Goal: Task Accomplishment & Management: Manage account settings

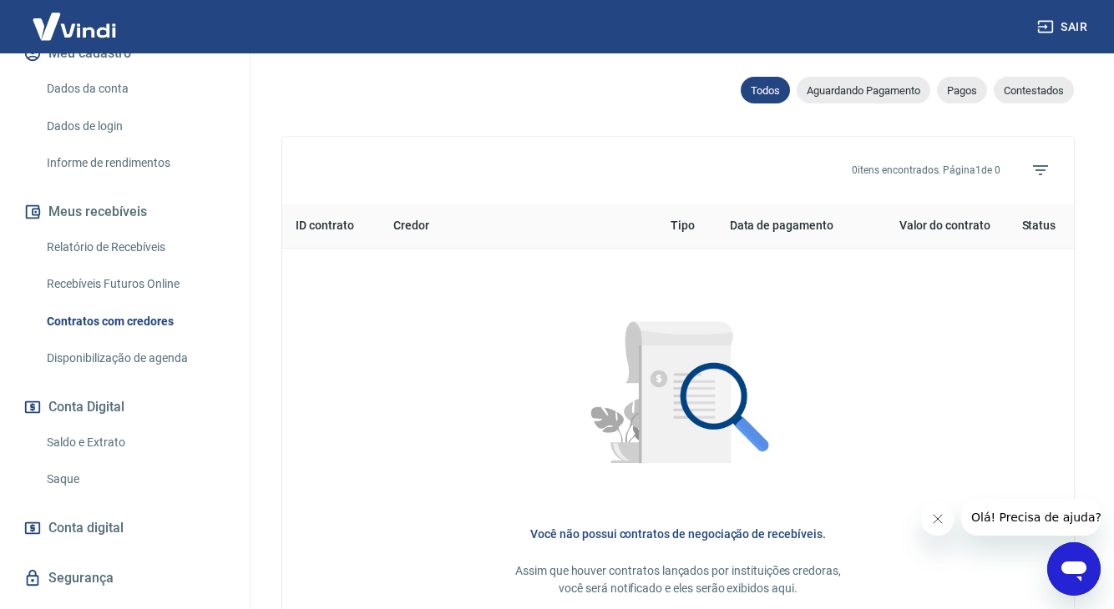
scroll to position [226, 0]
click at [95, 473] on link "Saque" at bounding box center [135, 478] width 190 height 34
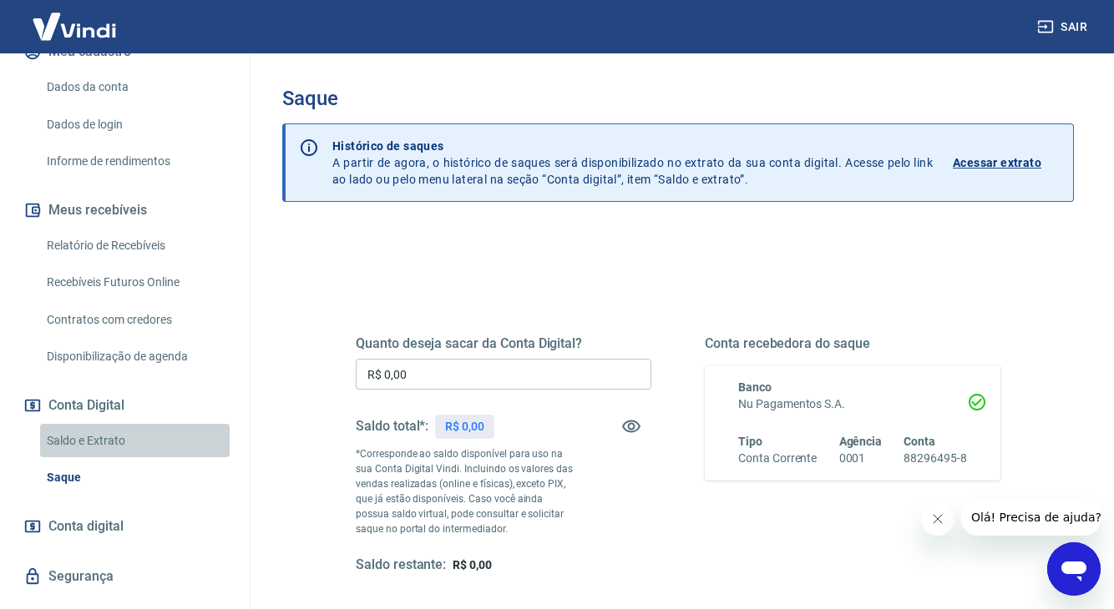
click at [104, 436] on link "Saldo e Extrato" at bounding box center [135, 441] width 190 height 34
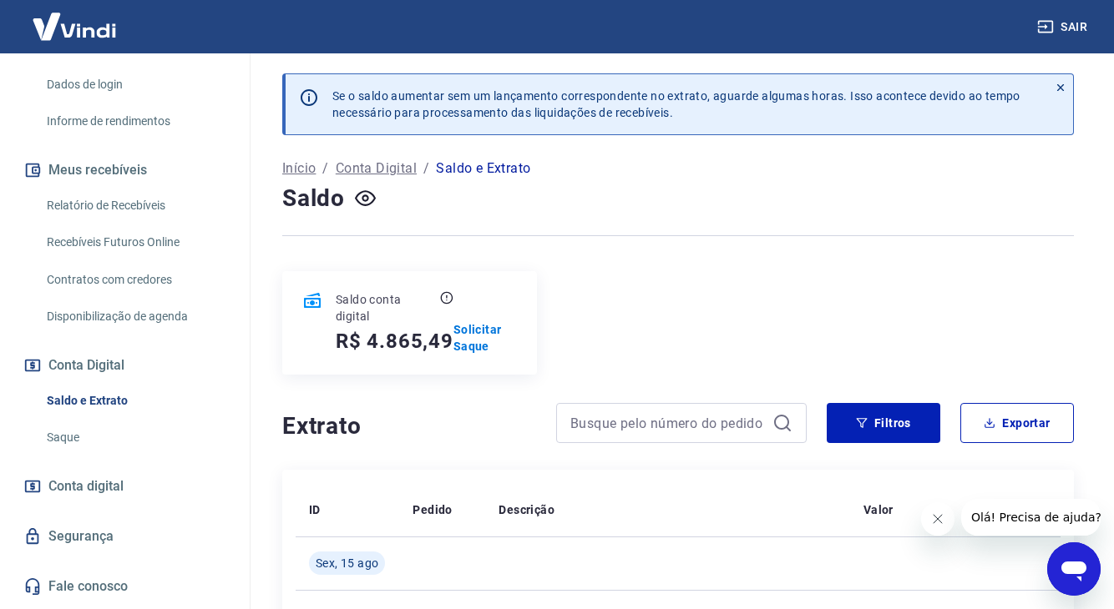
scroll to position [269, 0]
click at [379, 167] on p "Conta Digital" at bounding box center [376, 169] width 81 height 20
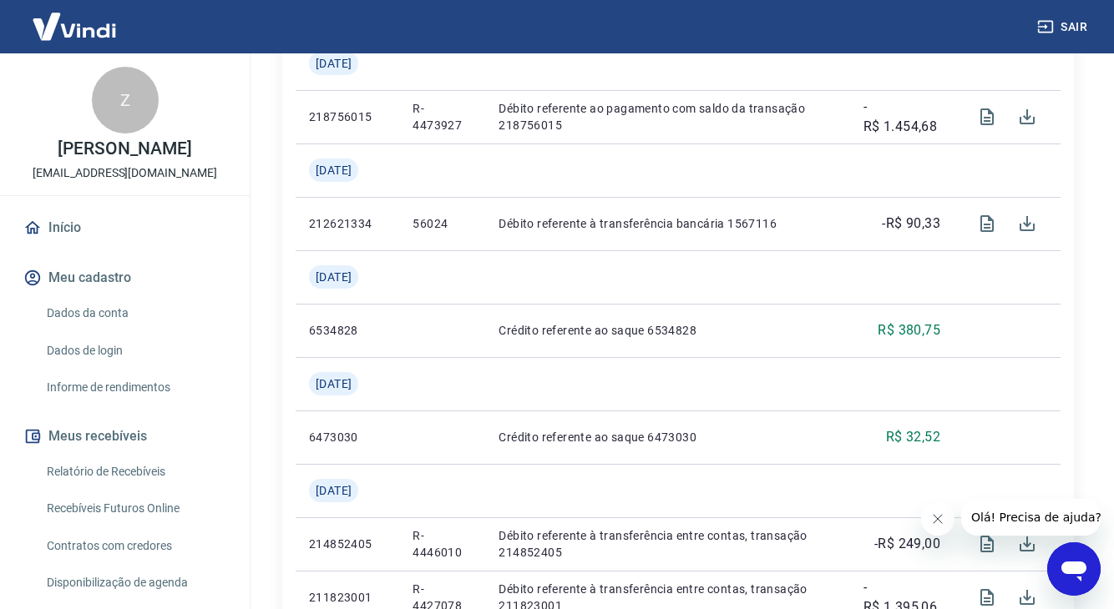
scroll to position [965, 0]
